Goal: Task Accomplishment & Management: Manage account settings

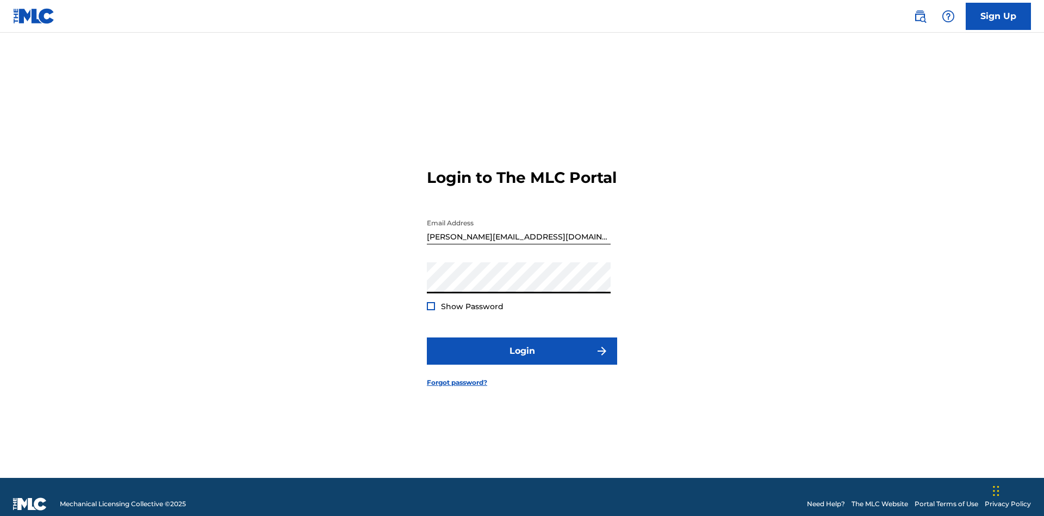
scroll to position [14, 0]
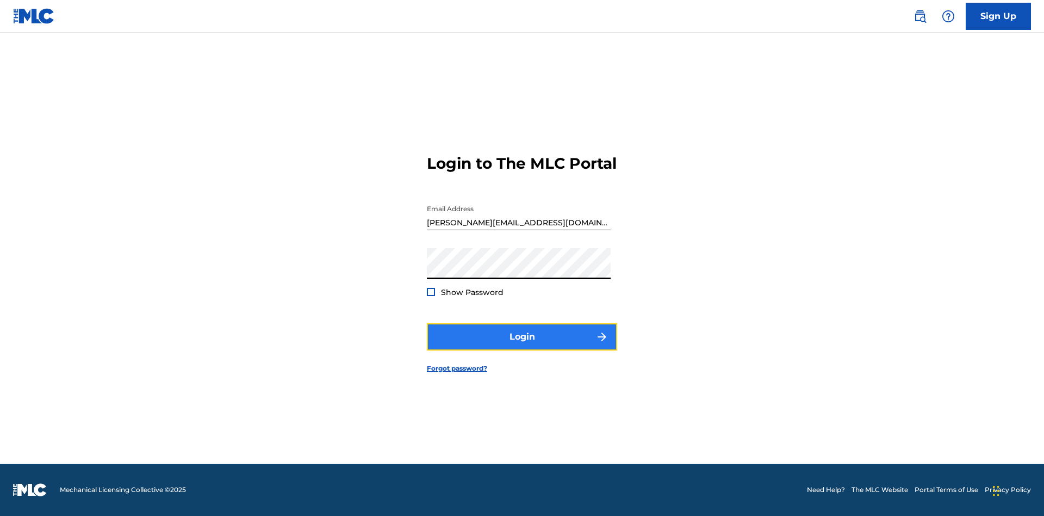
click at [522, 346] on button "Login" at bounding box center [522, 336] width 190 height 27
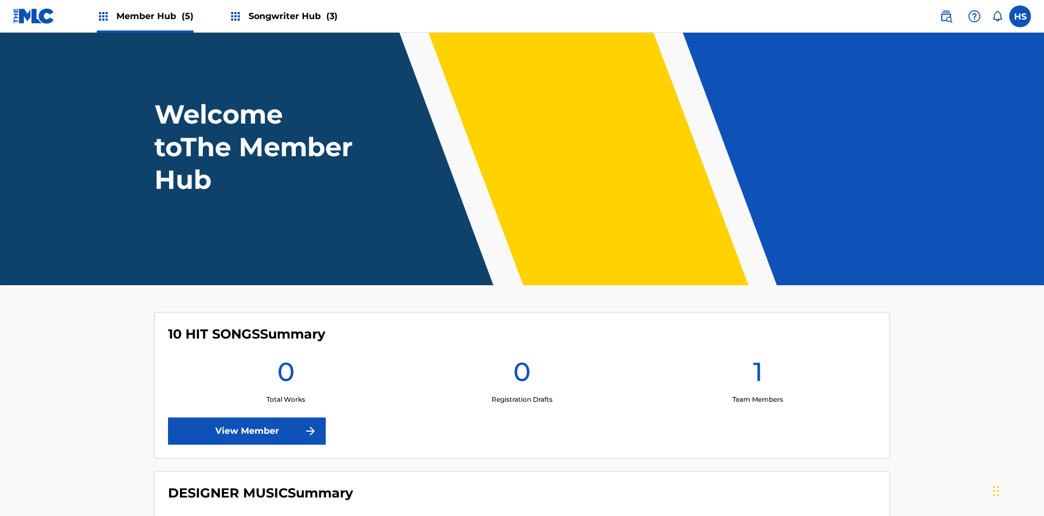
click at [292, 16] on span "Songwriter Hub (3)" at bounding box center [293, 16] width 89 height 13
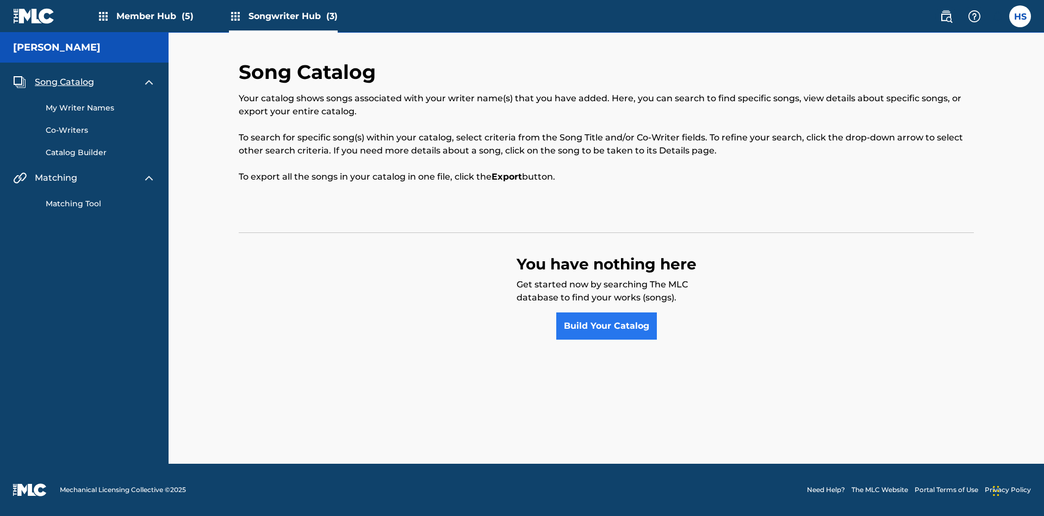
click at [64, 82] on span "Song Catalog" at bounding box center [64, 82] width 59 height 13
click at [606, 326] on link "Build Your Catalog" at bounding box center [606, 325] width 101 height 27
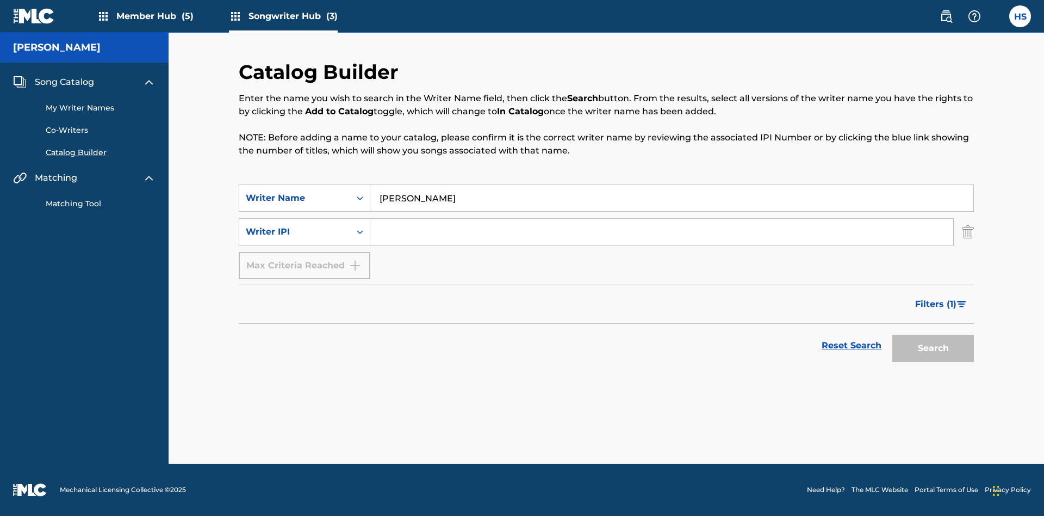
type input "NATALIE NICOLE HEMBY"
click at [662, 232] on input "Search Form" at bounding box center [661, 232] width 583 height 26
type input "00196748412"
click at [933, 348] on button "Search" at bounding box center [934, 347] width 82 height 27
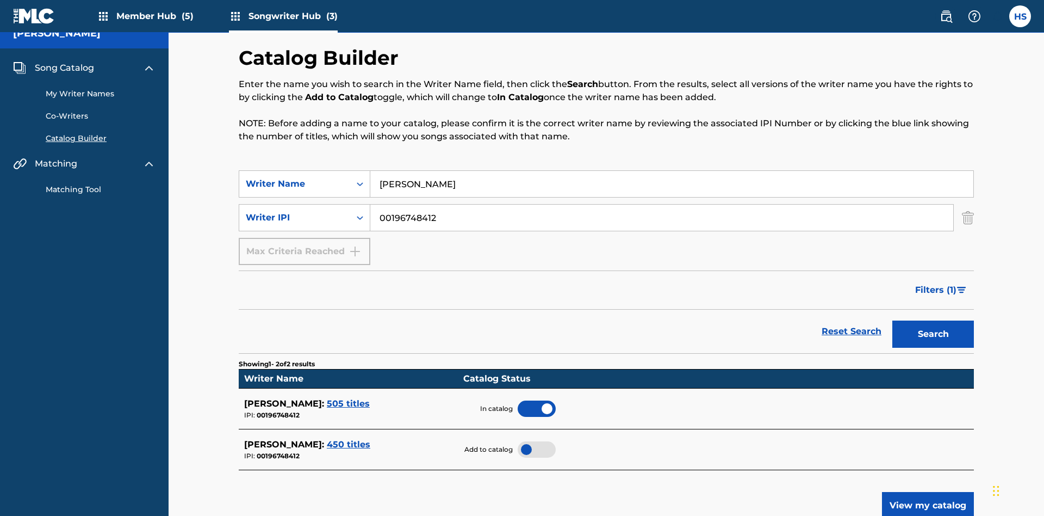
click at [64, 72] on span "Song Catalog" at bounding box center [64, 67] width 59 height 13
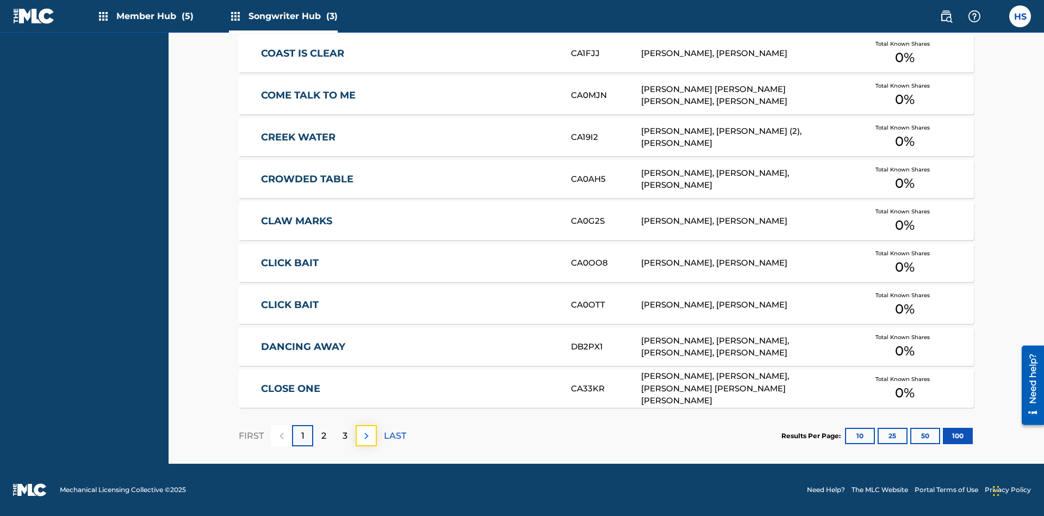
click at [366, 435] on img at bounding box center [366, 435] width 13 height 13
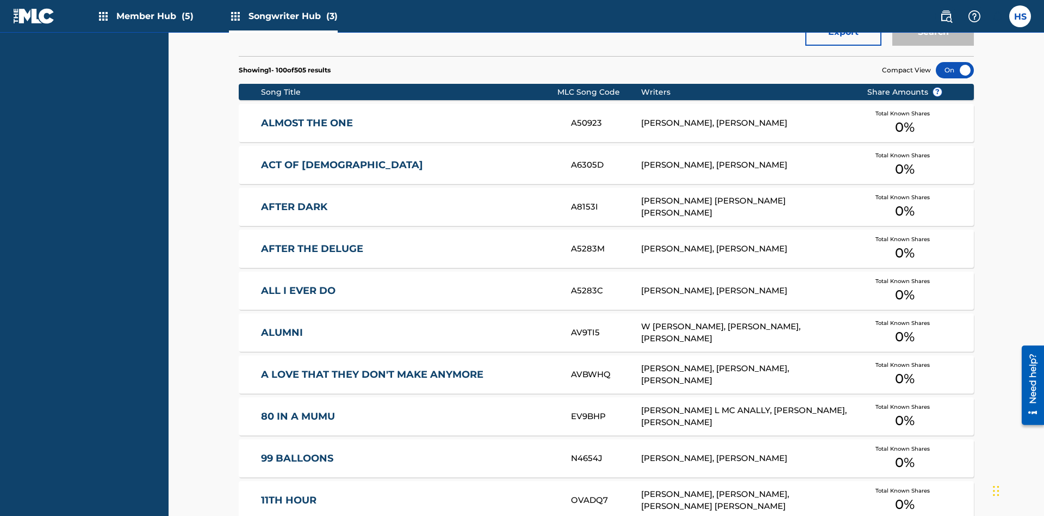
scroll to position [342, 0]
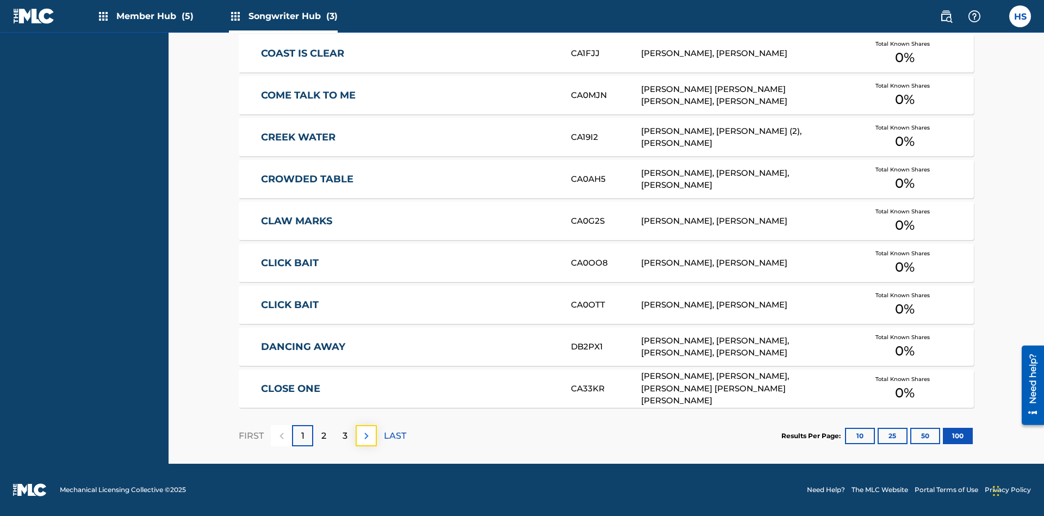
click at [366, 435] on img at bounding box center [366, 435] width 13 height 13
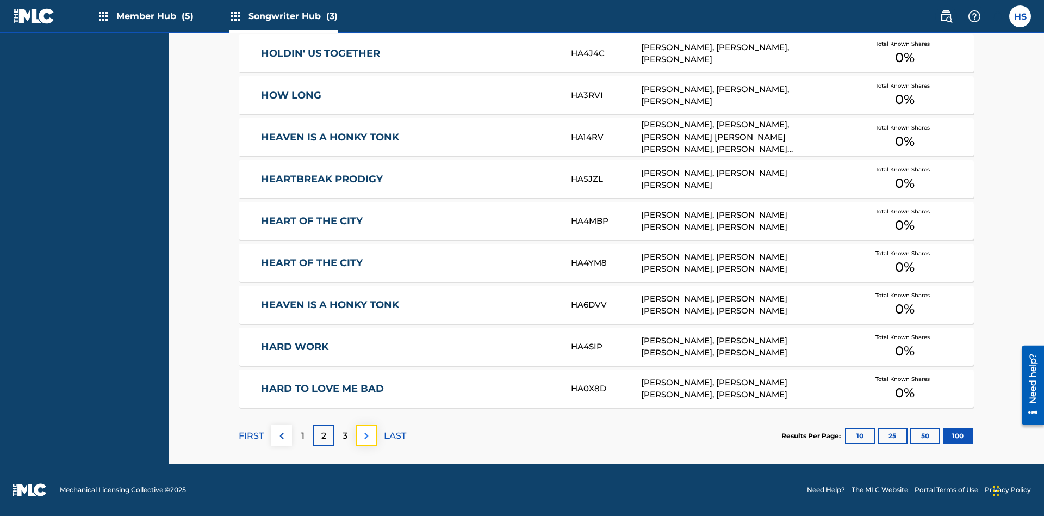
click at [366, 435] on img at bounding box center [366, 435] width 13 height 13
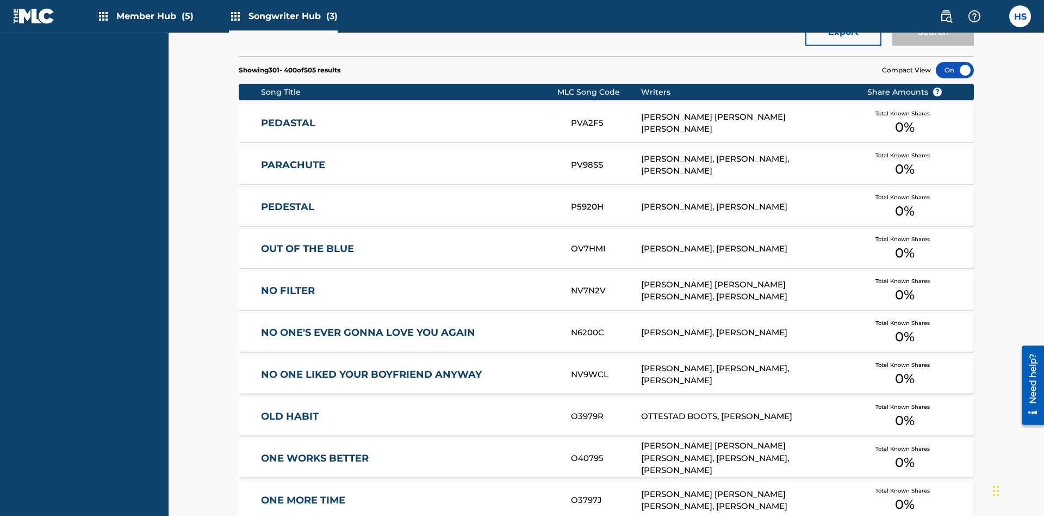
scroll to position [381, 0]
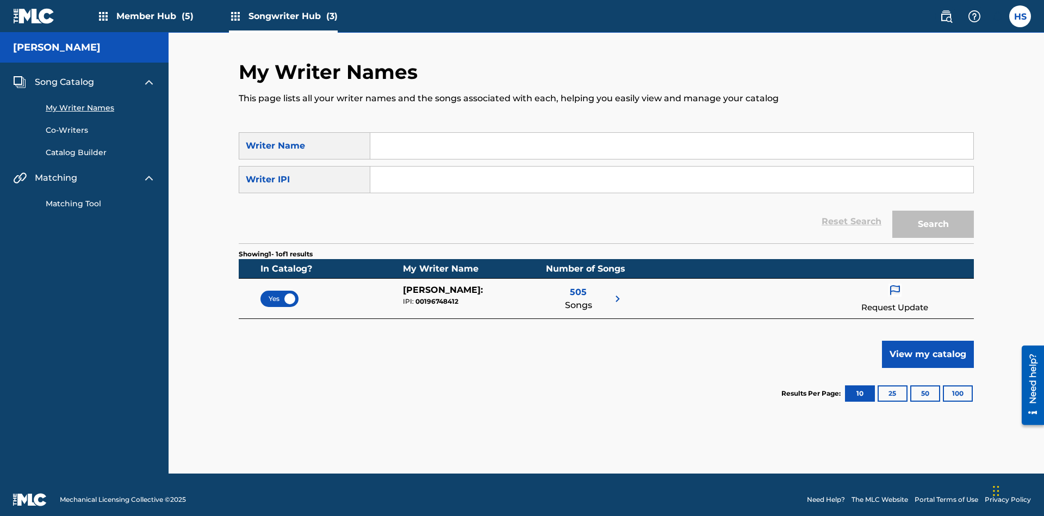
scroll to position [10, 0]
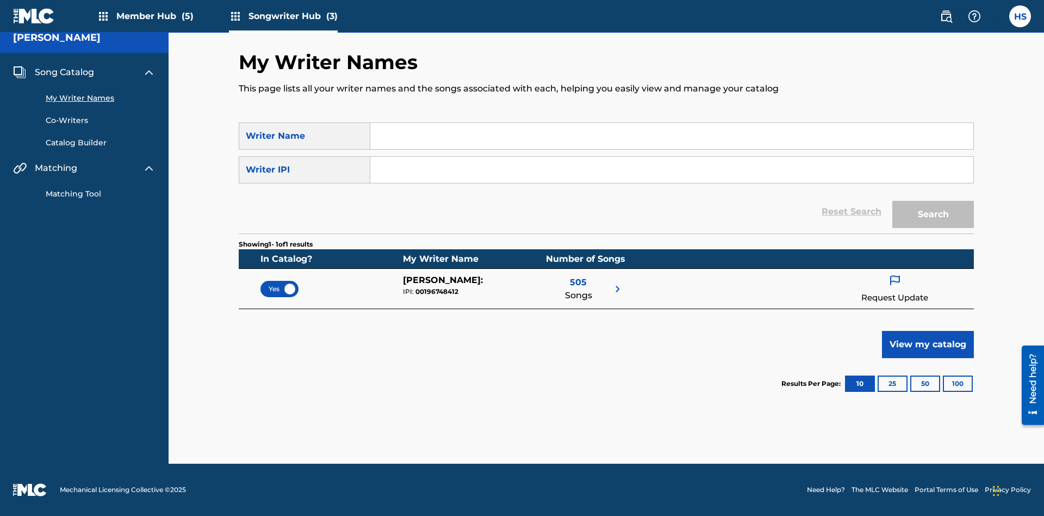
click at [280, 288] on span "Yes" at bounding box center [280, 289] width 22 height 10
click at [280, 288] on span "No" at bounding box center [279, 289] width 21 height 10
click at [64, 72] on span "Song Catalog" at bounding box center [64, 72] width 59 height 13
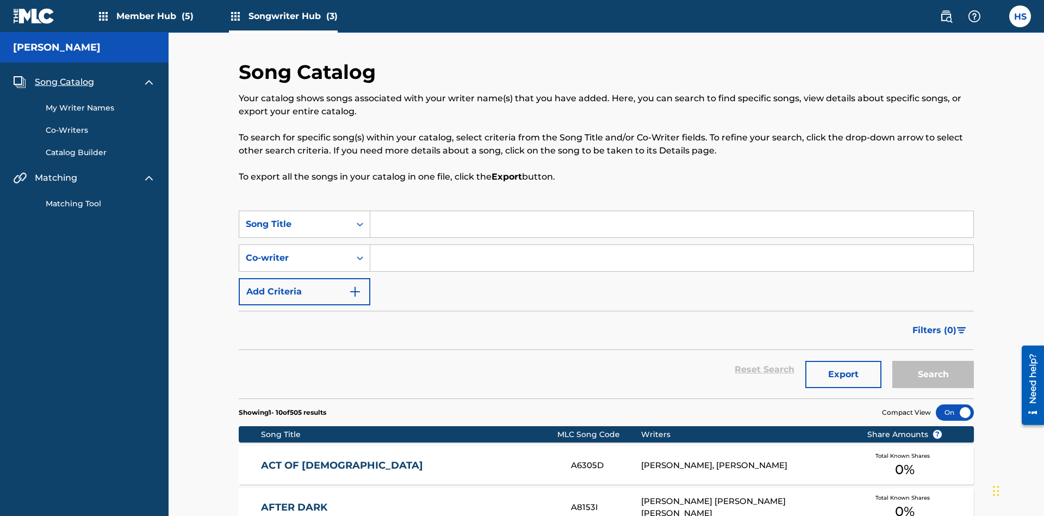
click at [101, 102] on link "My Writer Names" at bounding box center [101, 107] width 110 height 11
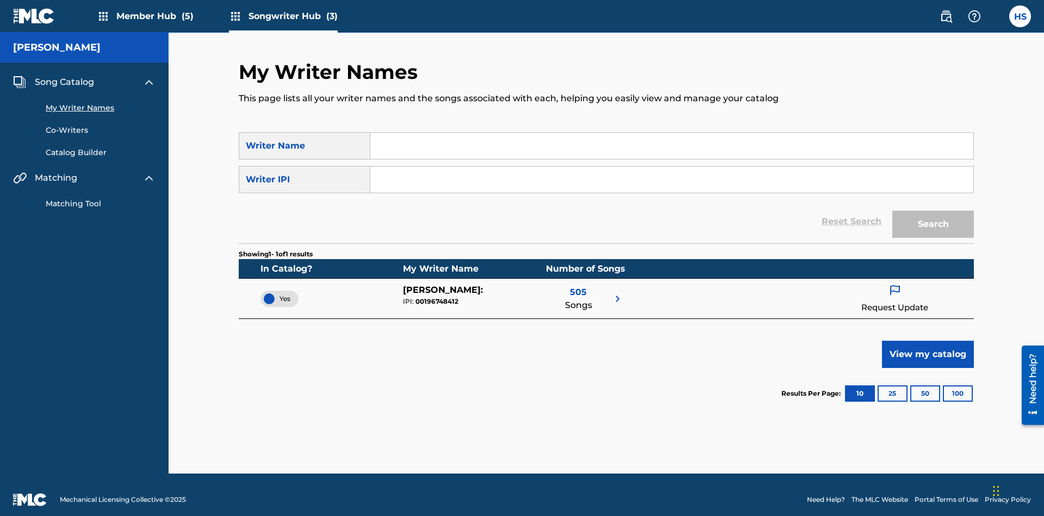
scroll to position [10, 0]
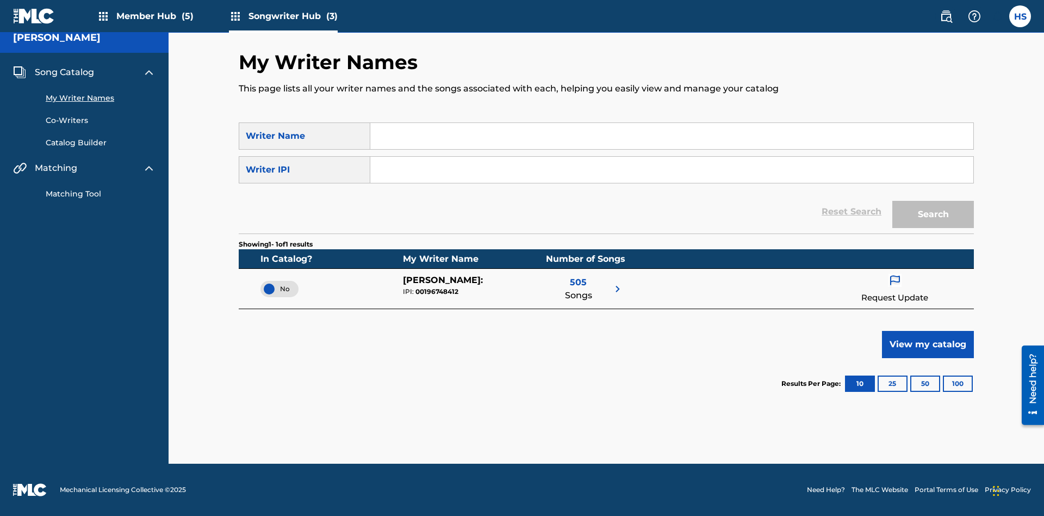
click at [64, 72] on span "Song Catalog" at bounding box center [64, 72] width 59 height 13
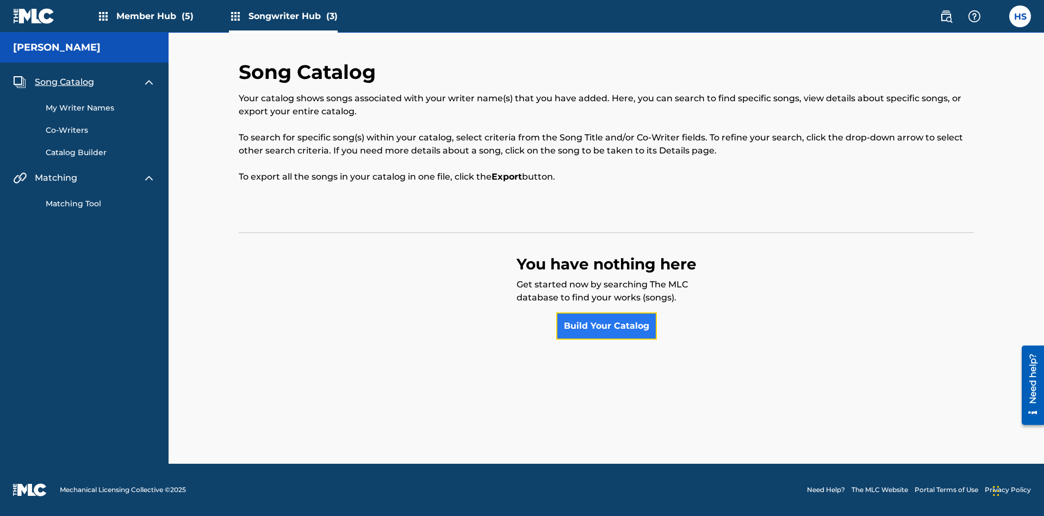
click at [606, 326] on link "Build Your Catalog" at bounding box center [606, 325] width 101 height 27
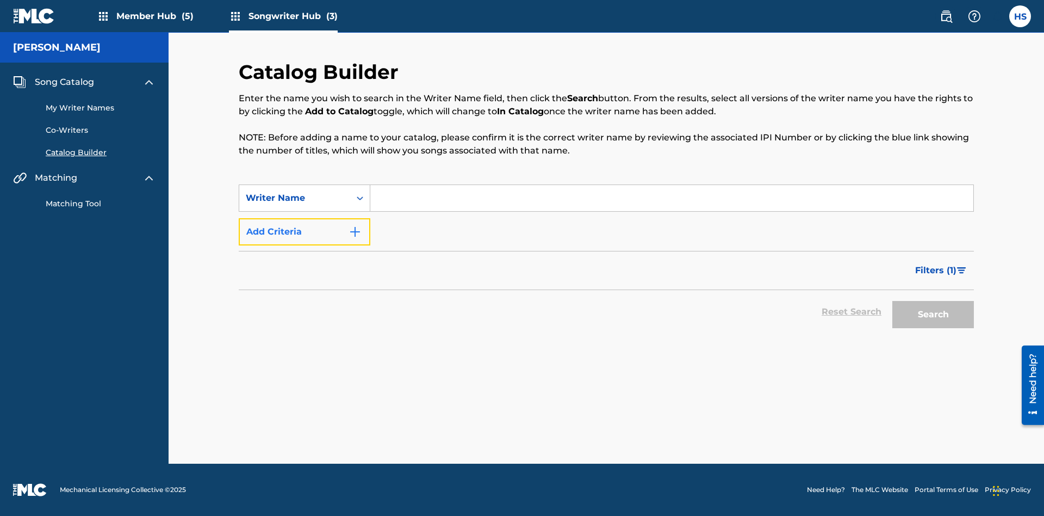
click at [305, 232] on button "Add Criteria" at bounding box center [305, 231] width 132 height 27
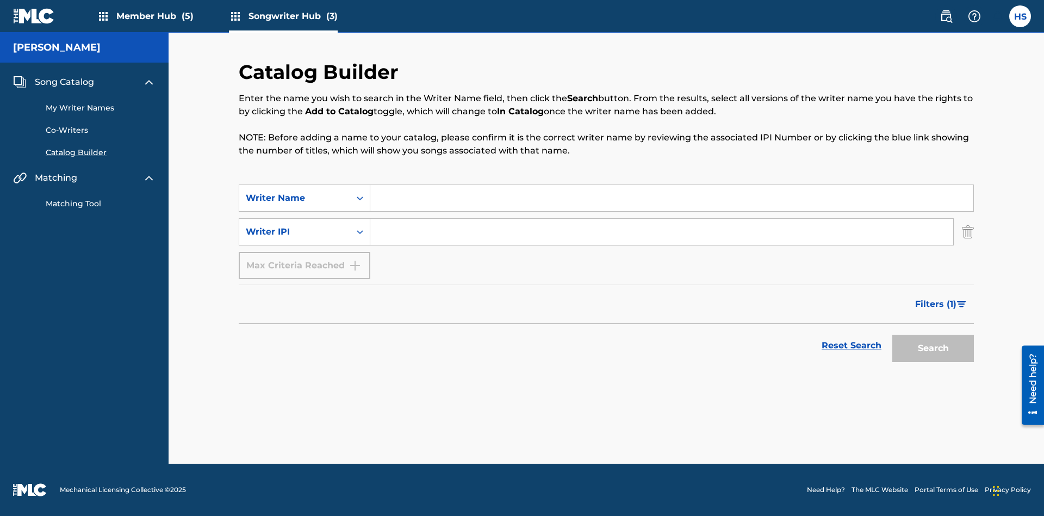
click at [672, 198] on input "Search Form" at bounding box center [671, 198] width 603 height 26
type input "NATALIE NICOLE HEMBY"
click at [662, 232] on input "Search Form" at bounding box center [661, 232] width 583 height 26
type input "00196748412"
click at [933, 348] on button "Search" at bounding box center [934, 347] width 82 height 27
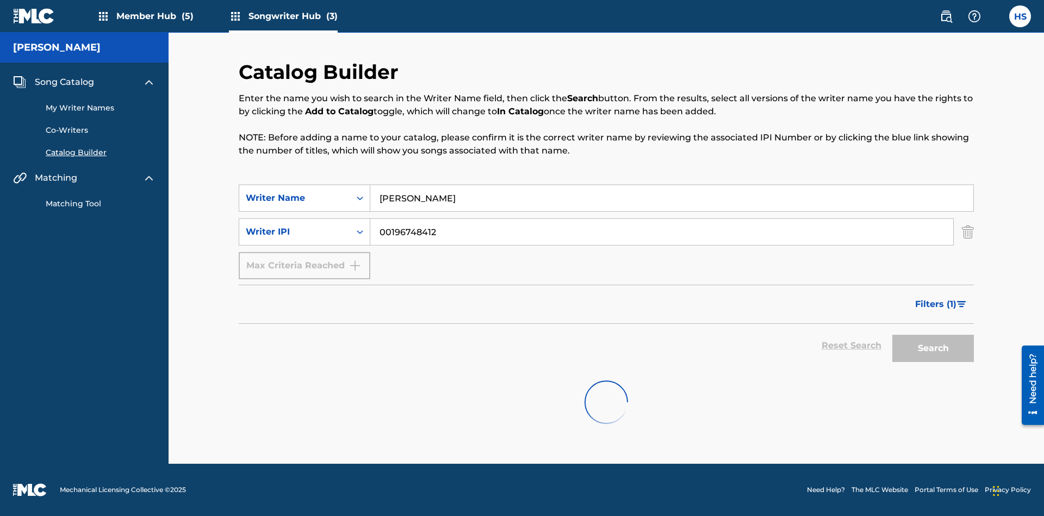
scroll to position [175, 0]
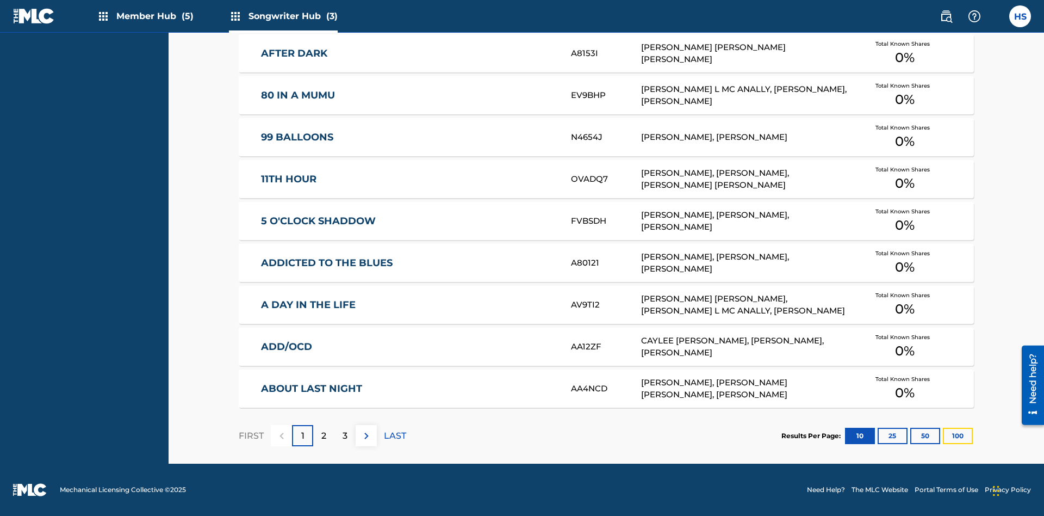
click at [943, 435] on button "100" at bounding box center [958, 435] width 30 height 16
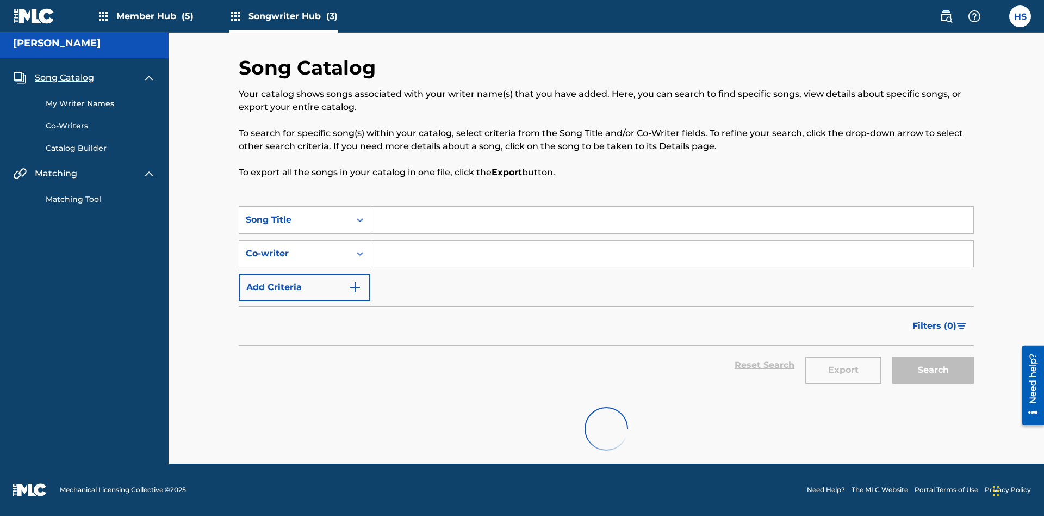
scroll to position [4, 0]
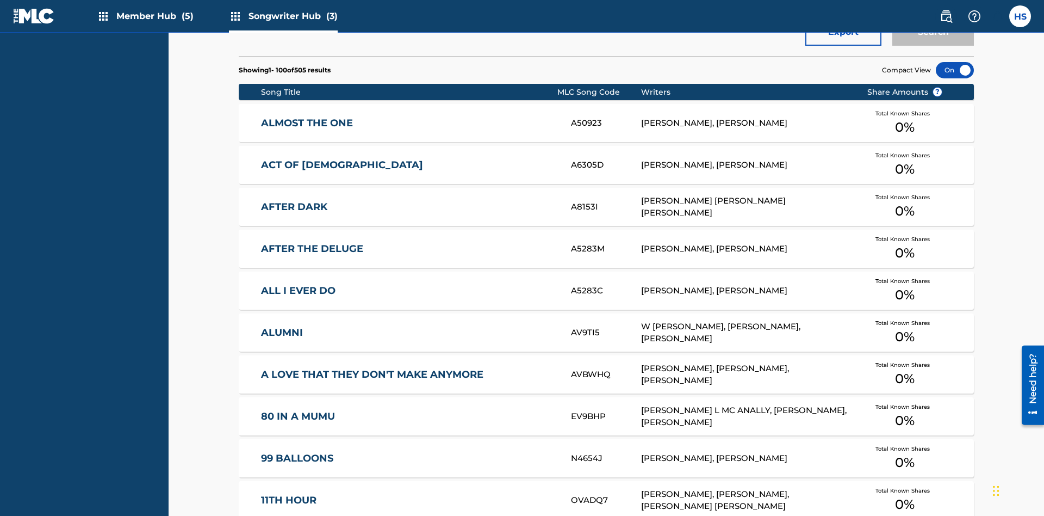
scroll to position [342, 0]
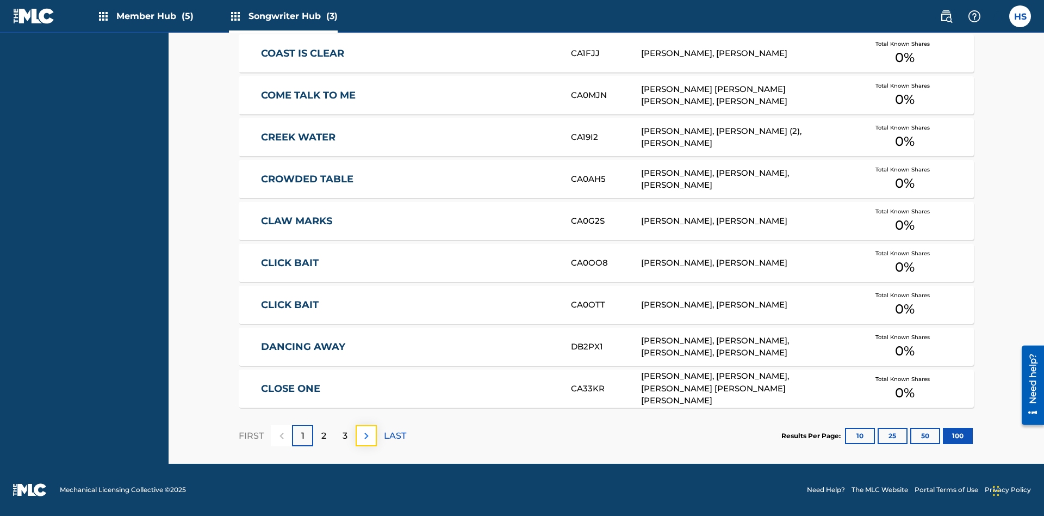
click at [366, 435] on img at bounding box center [366, 435] width 13 height 13
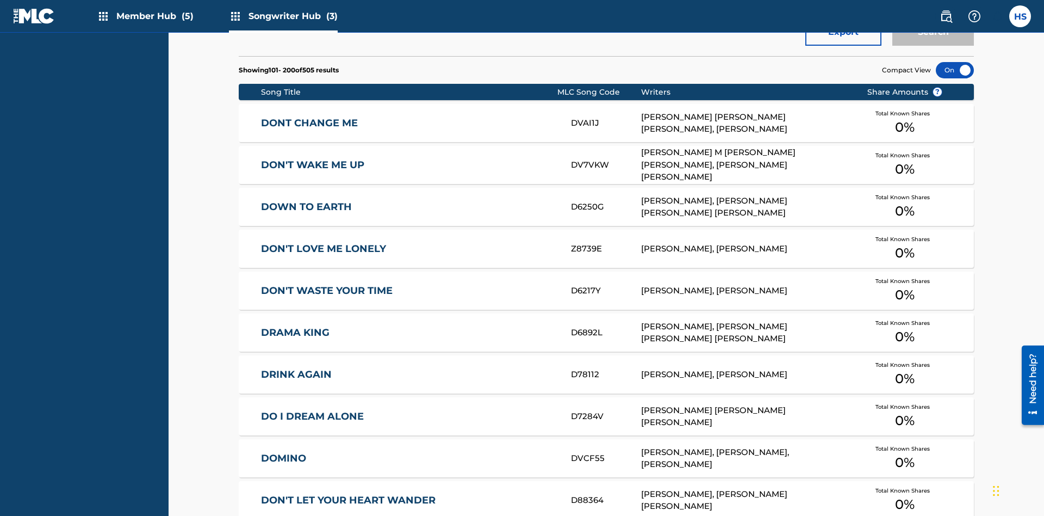
scroll to position [4, 0]
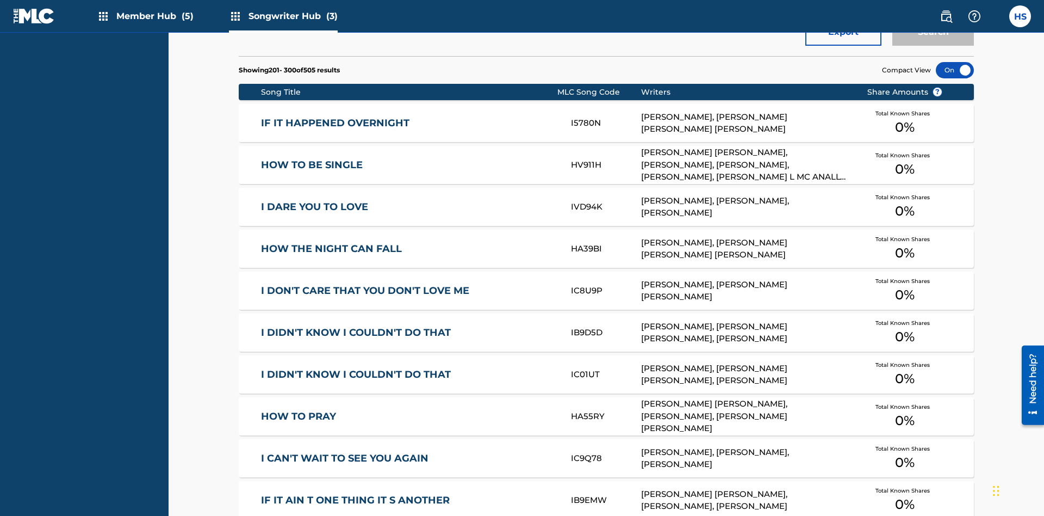
scroll to position [342, 0]
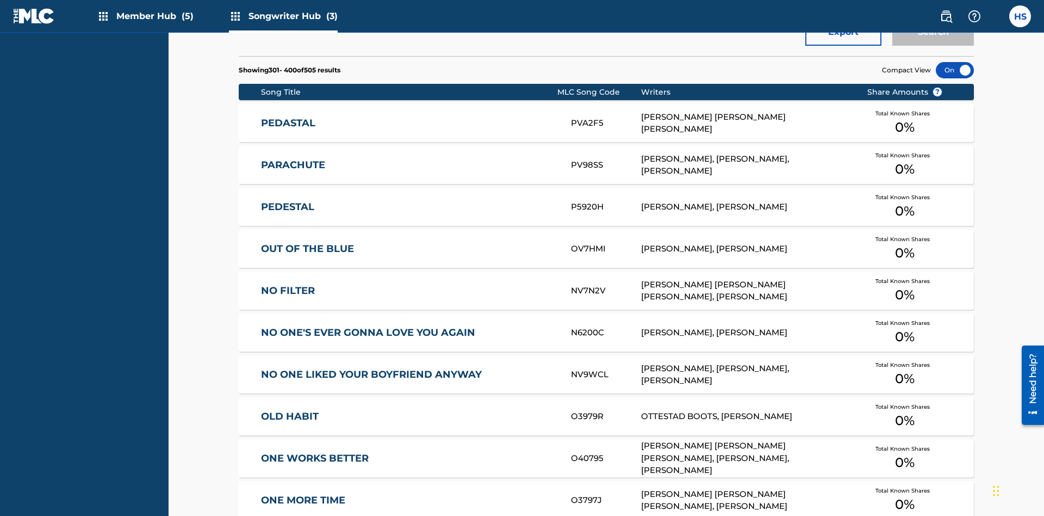
scroll to position [381, 0]
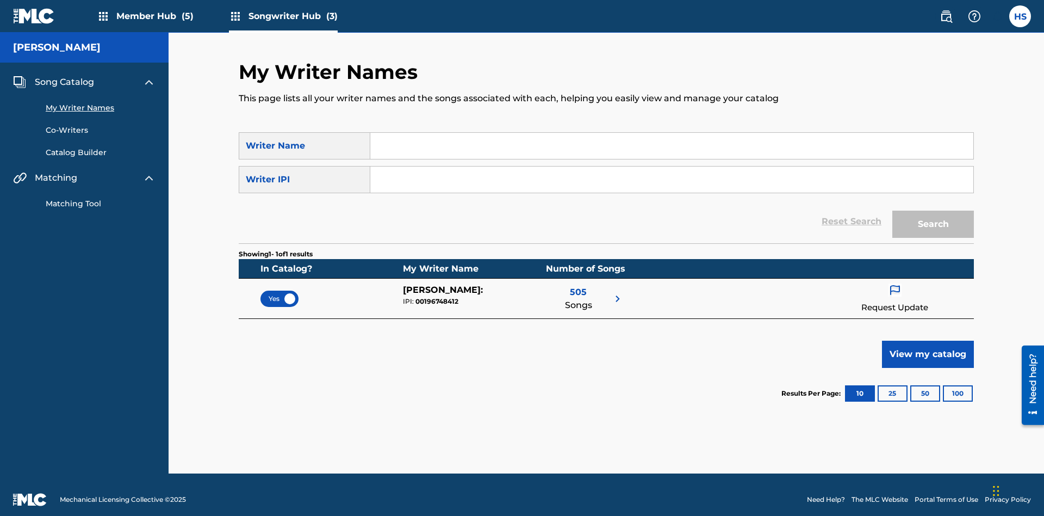
click at [280, 294] on span "Yes" at bounding box center [280, 299] width 22 height 10
